Goal: Find specific page/section

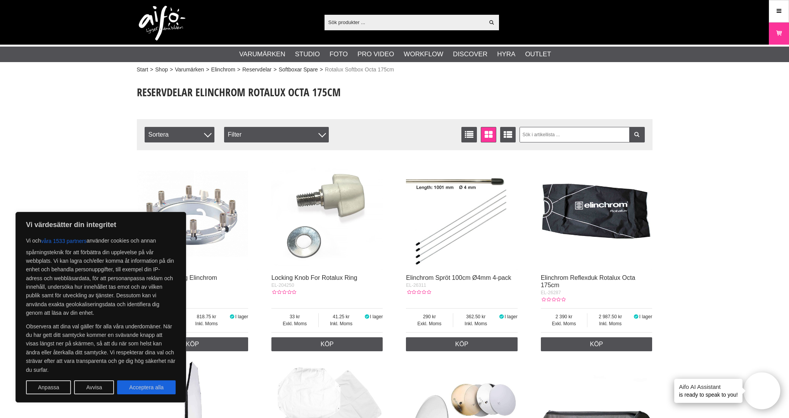
drag, startPoint x: 136, startPoint y: 388, endPoint x: 143, endPoint y: 387, distance: 7.1
click at [138, 387] on button "Acceptera alla" at bounding box center [146, 387] width 59 height 14
checkbox input "true"
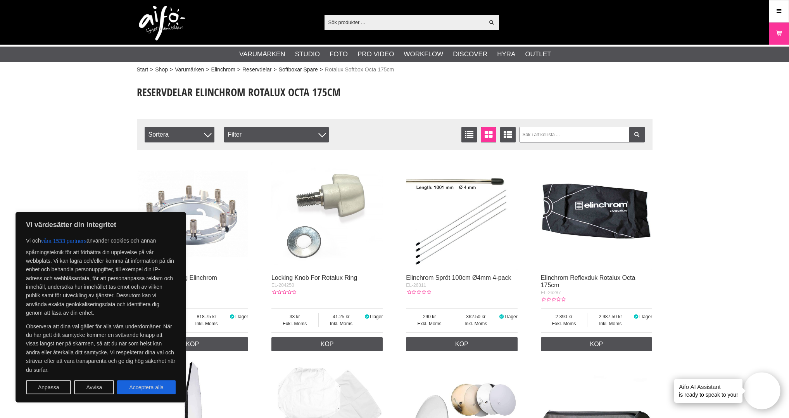
checkbox input "true"
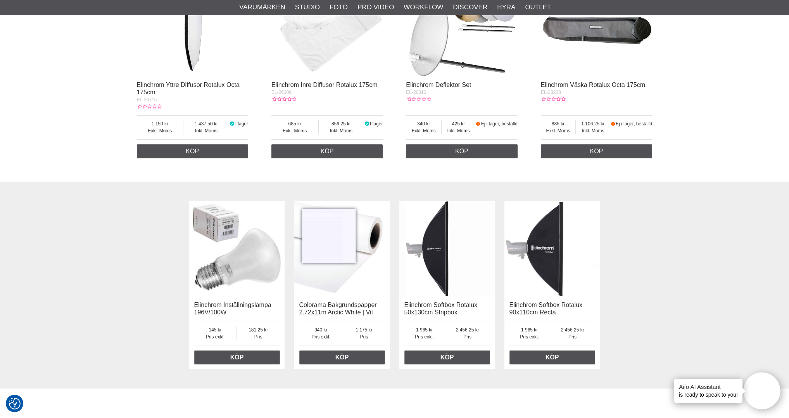
scroll to position [399, 0]
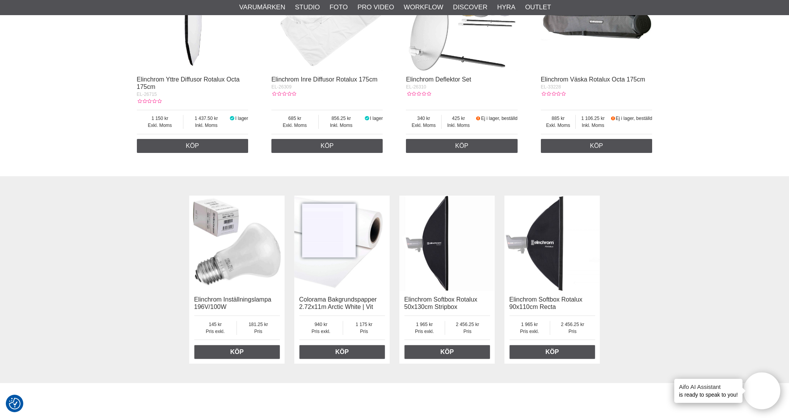
click at [435, 285] on img at bounding box center [446, 242] width 95 height 95
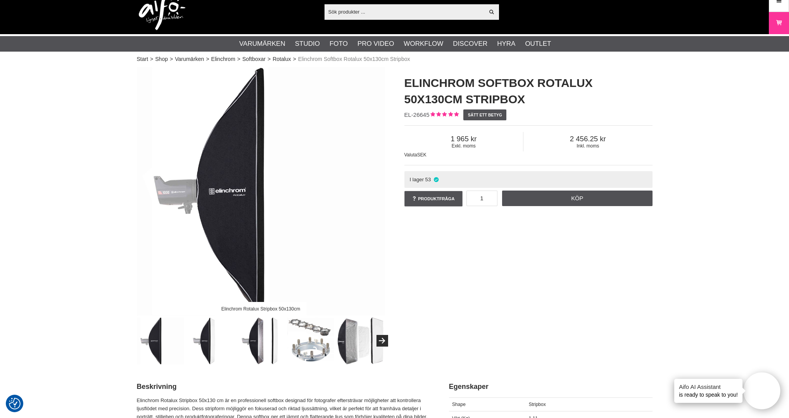
scroll to position [9, 0]
